Goal: Transaction & Acquisition: Purchase product/service

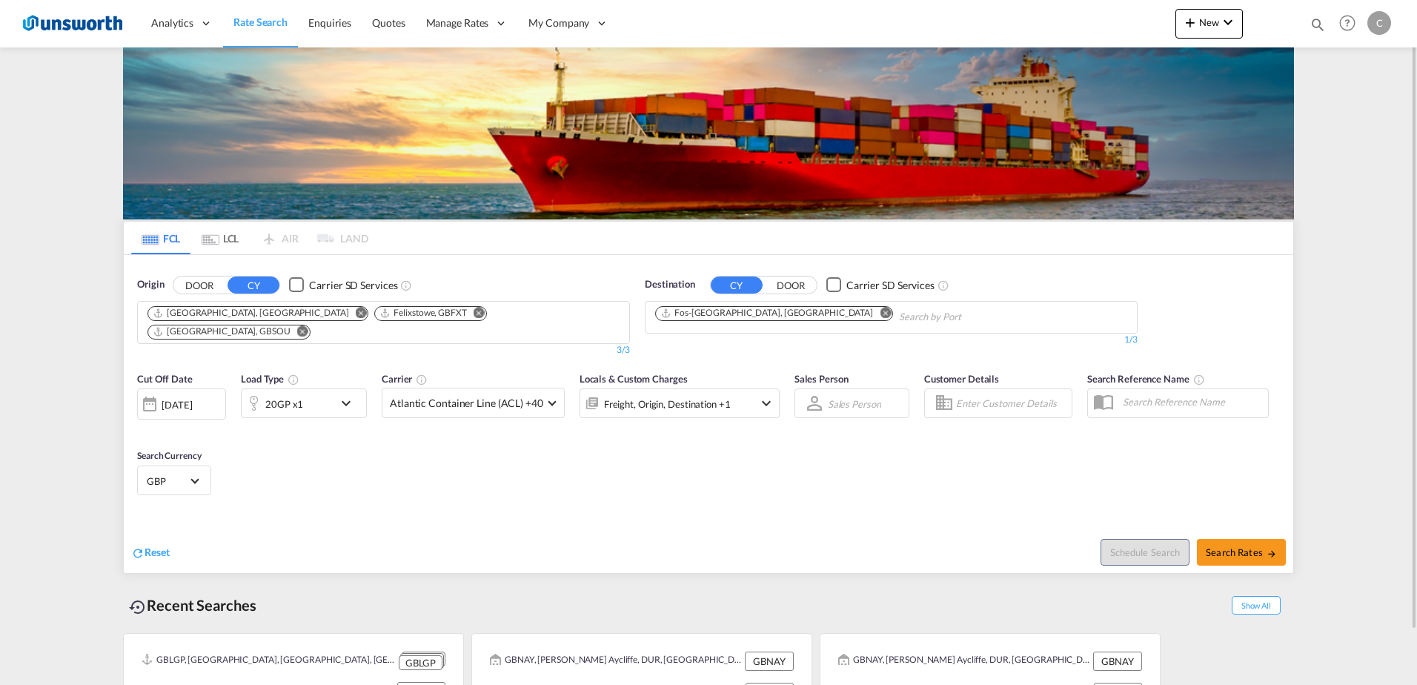
click at [240, 282] on button "CY" at bounding box center [253, 284] width 52 height 17
click at [356, 310] on md-icon "Remove" at bounding box center [361, 312] width 11 height 11
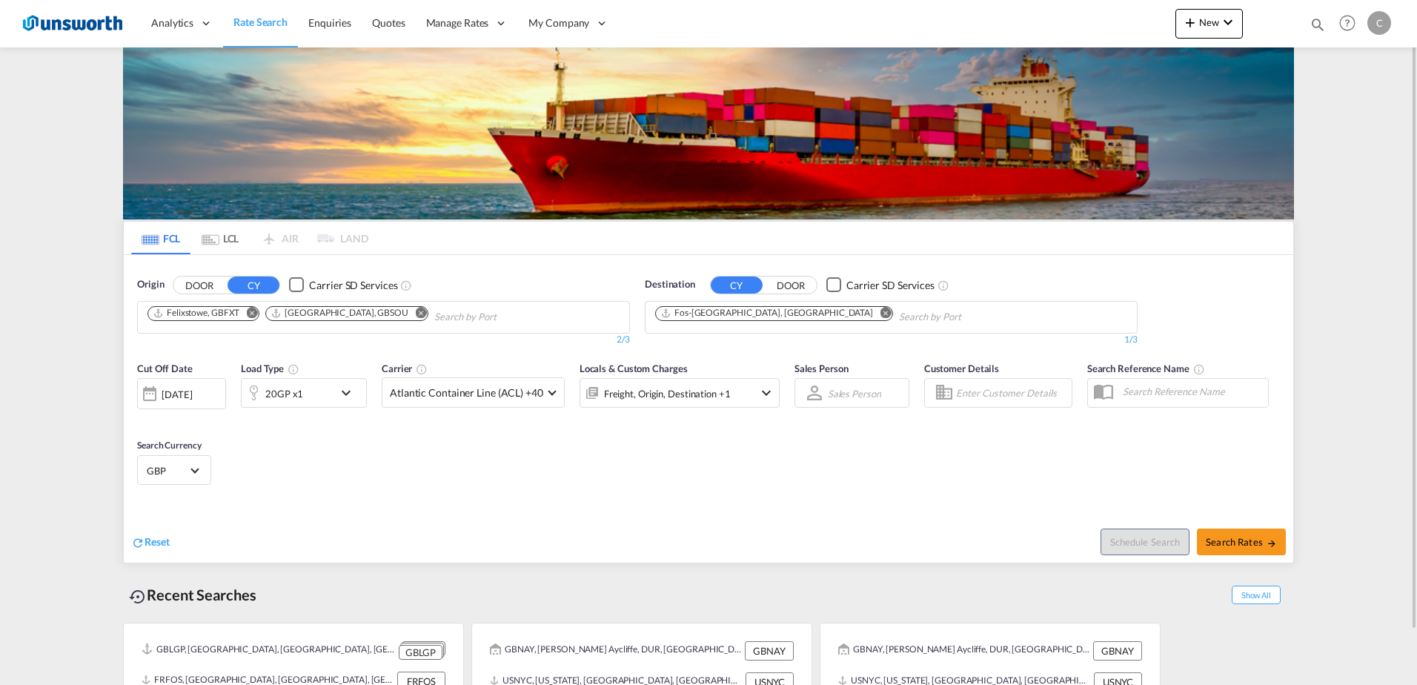
click at [256, 313] on md-icon "Remove" at bounding box center [251, 312] width 11 height 11
click at [297, 311] on md-icon "Remove" at bounding box center [302, 312] width 11 height 11
click at [216, 318] on body "Analytics Reports Dashboard Rate Search Enquiries Quotes" at bounding box center [708, 342] width 1417 height 685
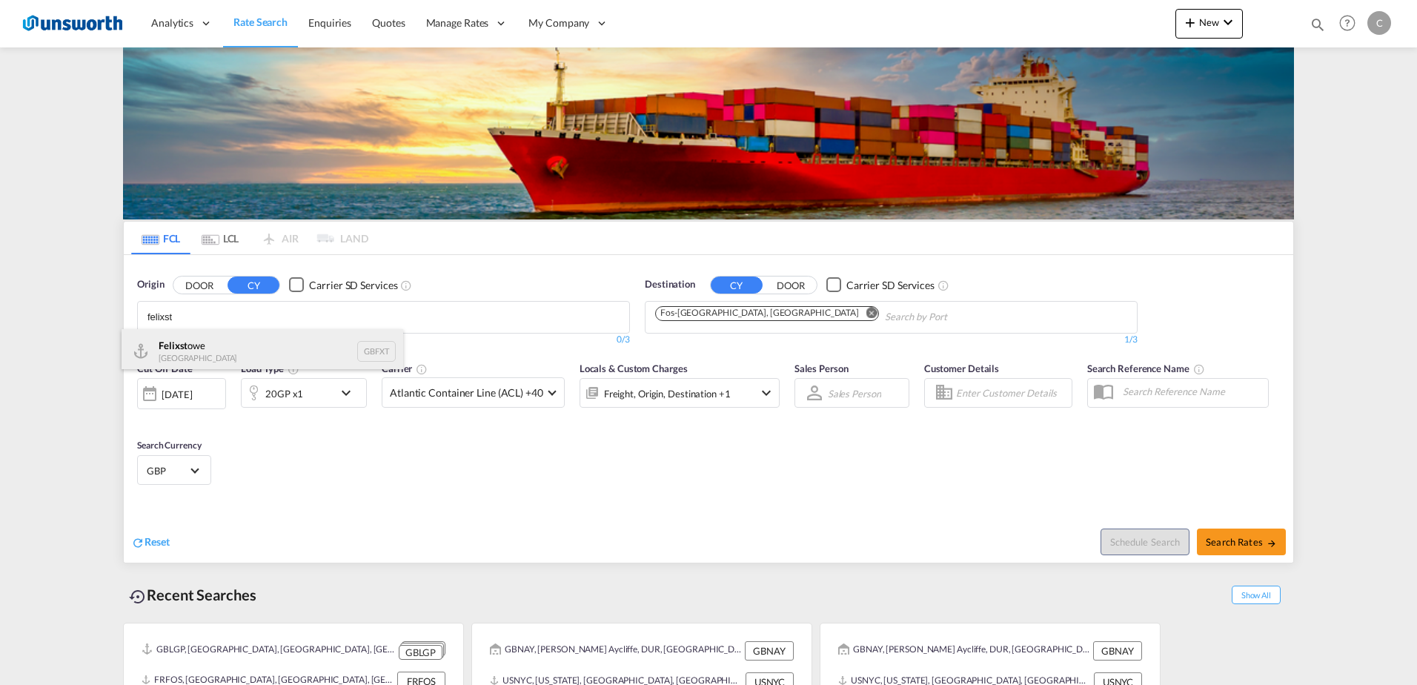
type input "felixst"
click at [209, 345] on div "Felixst owe [GEOGRAPHIC_DATA] GBFXT" at bounding box center [263, 351] width 282 height 44
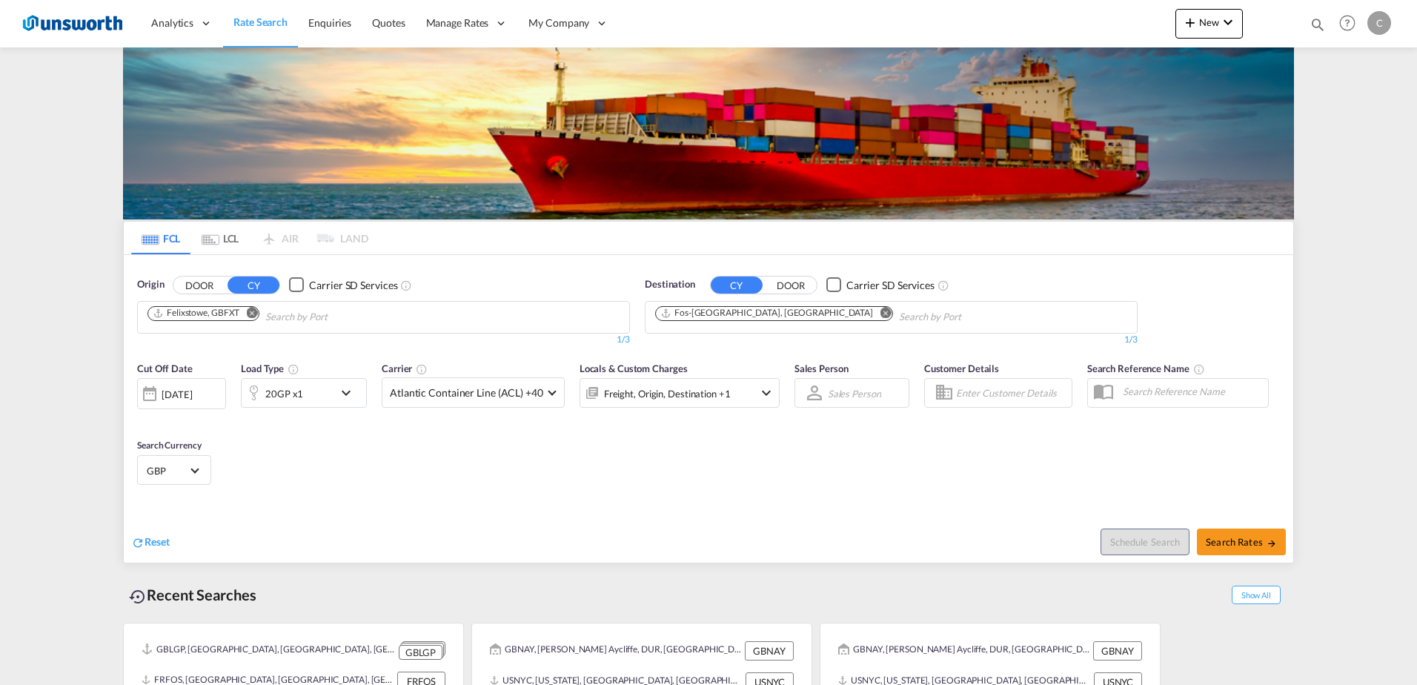
click at [880, 315] on md-icon "Remove" at bounding box center [885, 312] width 11 height 11
click at [734, 316] on body "Analytics Reports Dashboard Rate Search Enquiries Quotes" at bounding box center [708, 342] width 1417 height 685
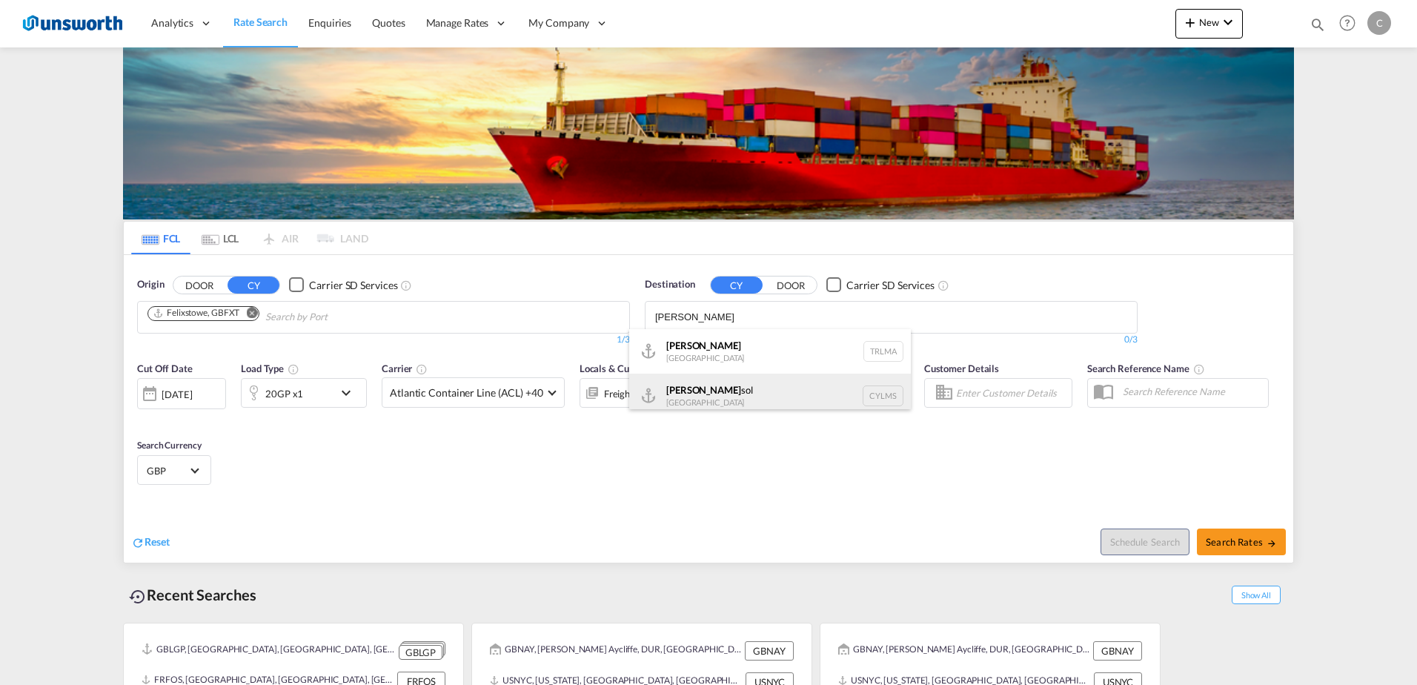
type input "[PERSON_NAME]"
click at [738, 392] on div "[PERSON_NAME] [GEOGRAPHIC_DATA] CYLMS" at bounding box center [770, 395] width 282 height 44
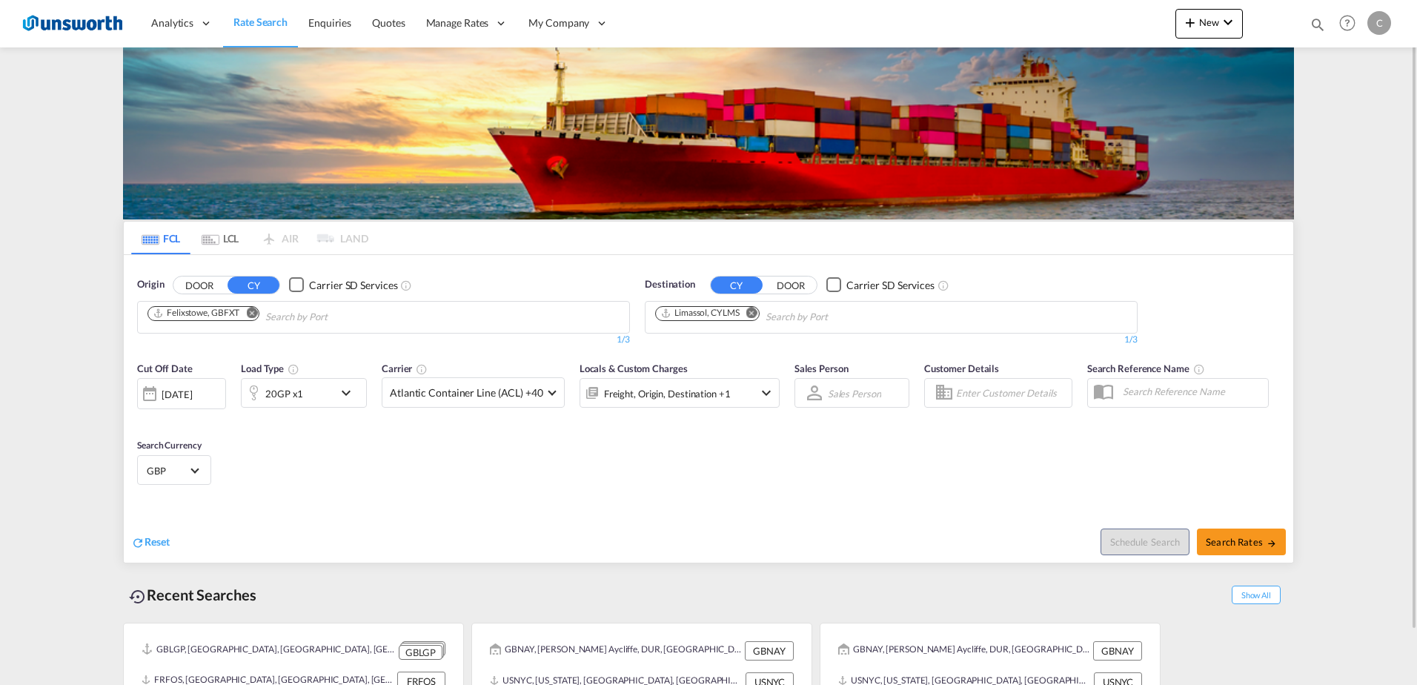
click at [805, 313] on body "Analytics Reports Dashboard Rate Search Enquiries Quotes" at bounding box center [708, 342] width 1417 height 685
click at [1252, 542] on span "Search Rates" at bounding box center [1241, 542] width 71 height 12
type input "GBFXT to CYLMS / [DATE]"
